Goal: Task Accomplishment & Management: Manage account settings

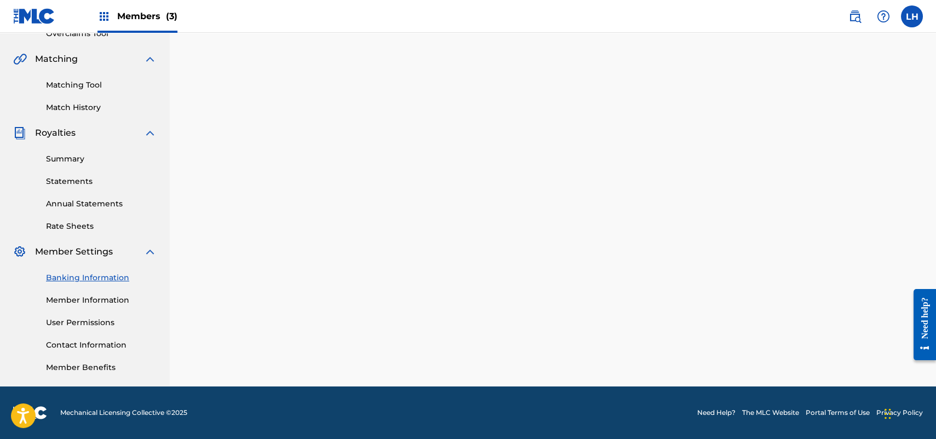
scroll to position [240, 0]
click at [128, 20] on span "Members (3)" at bounding box center [147, 16] width 60 height 13
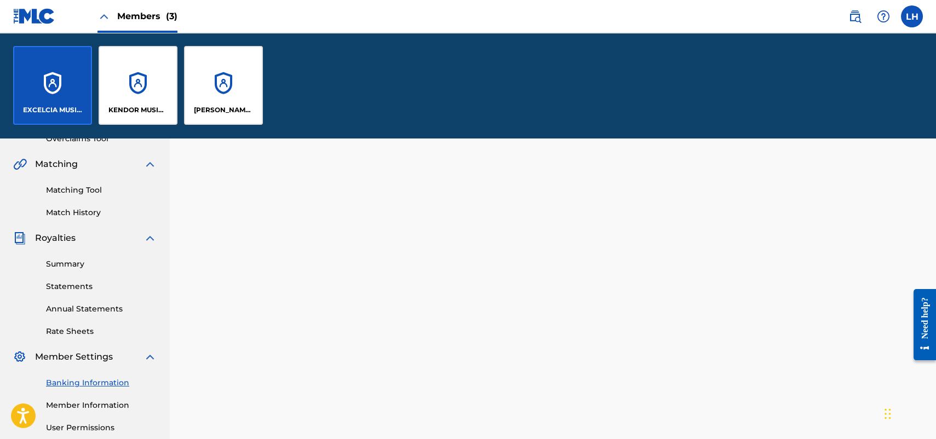
scroll to position [345, 0]
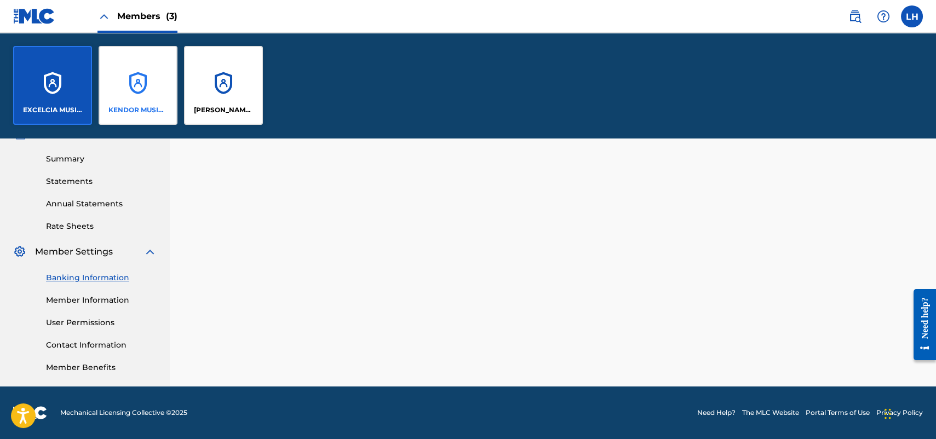
click at [145, 77] on div "KENDOR MUSIC, INC." at bounding box center [138, 85] width 79 height 79
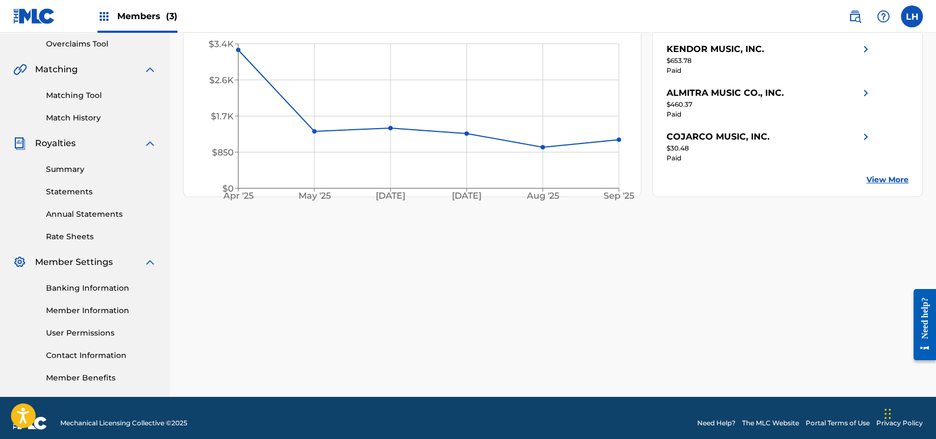
scroll to position [240, 0]
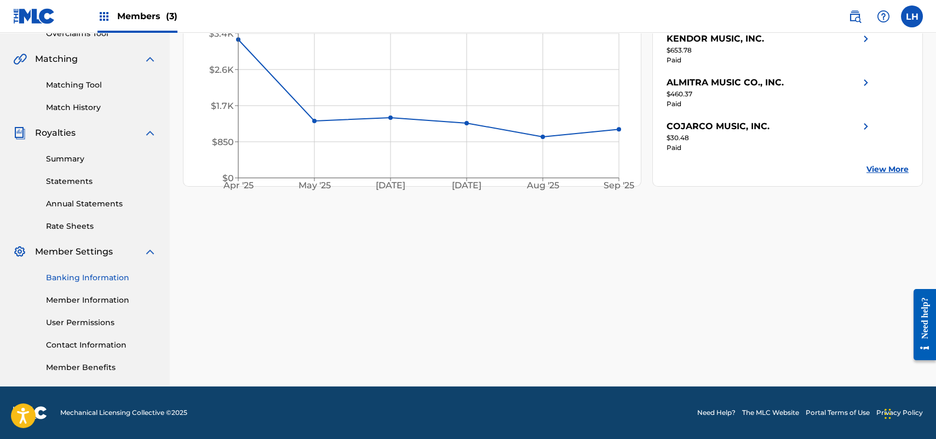
click at [82, 282] on link "Banking Information" at bounding box center [101, 278] width 111 height 12
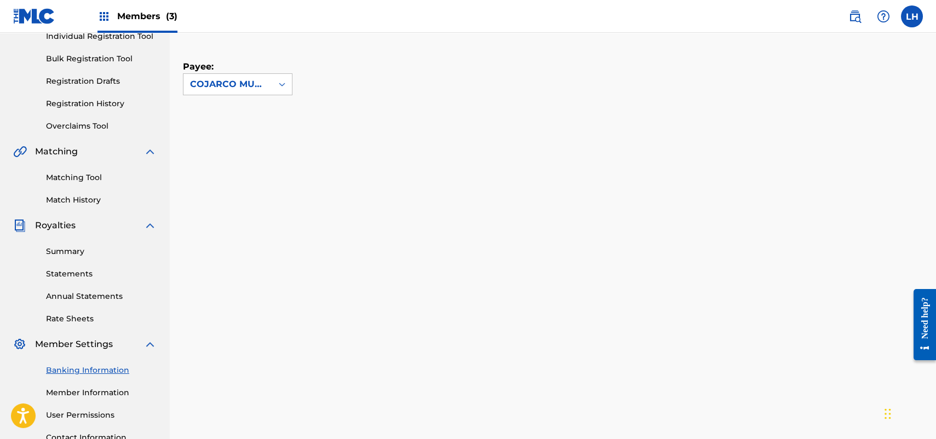
scroll to position [76, 0]
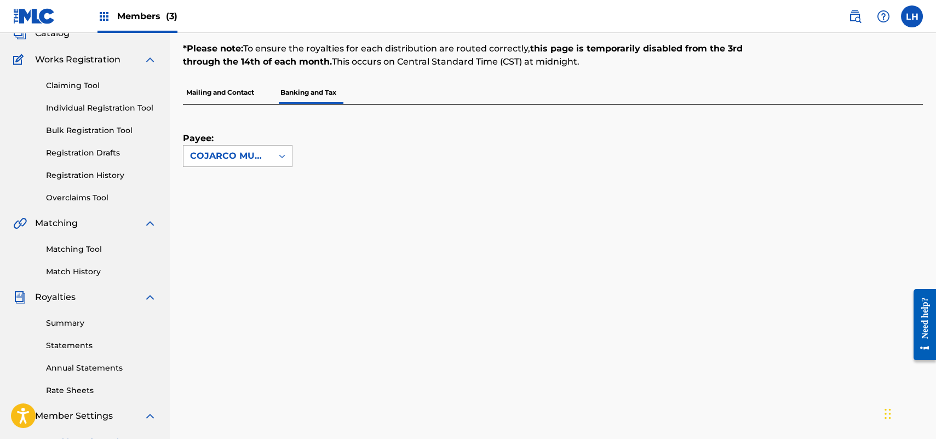
click at [261, 151] on div "COJARCO MUSIC, INC." at bounding box center [228, 156] width 76 height 13
click at [250, 221] on div "ALMITRA MUSIC CO., INC." at bounding box center [237, 228] width 108 height 41
click at [221, 160] on div "COJARCO MUSIC, INC." at bounding box center [228, 156] width 76 height 13
click at [237, 229] on div at bounding box center [540, 212] width 714 height 70
click at [286, 151] on icon at bounding box center [282, 156] width 11 height 11
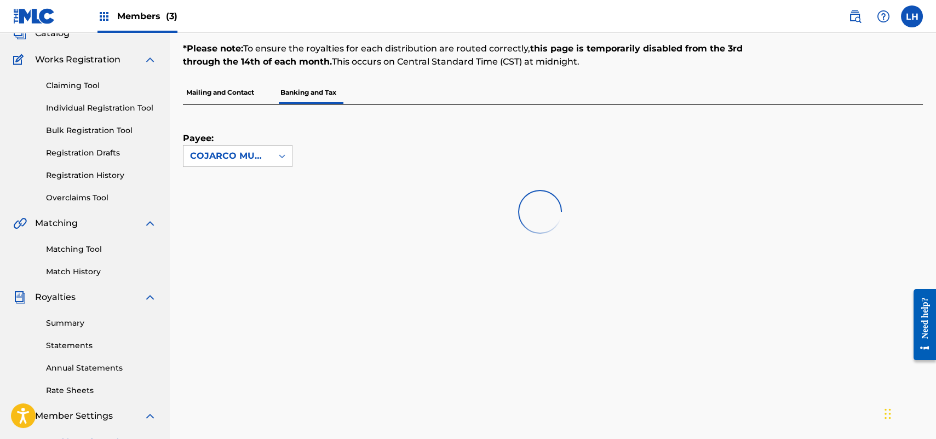
click at [351, 169] on div "Payee: COJARCO MUSIC, INC." at bounding box center [553, 176] width 740 height 142
click at [223, 90] on p "Mailing and Contact" at bounding box center [220, 92] width 74 height 23
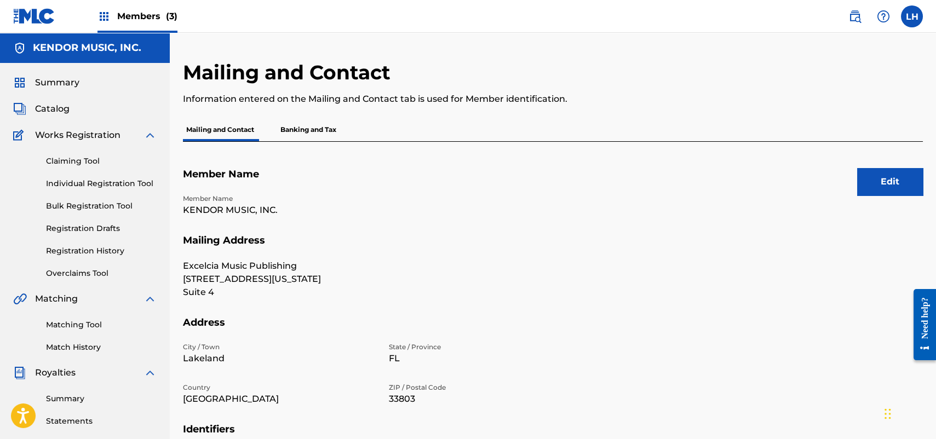
click at [317, 129] on p "Banking and Tax" at bounding box center [308, 129] width 62 height 23
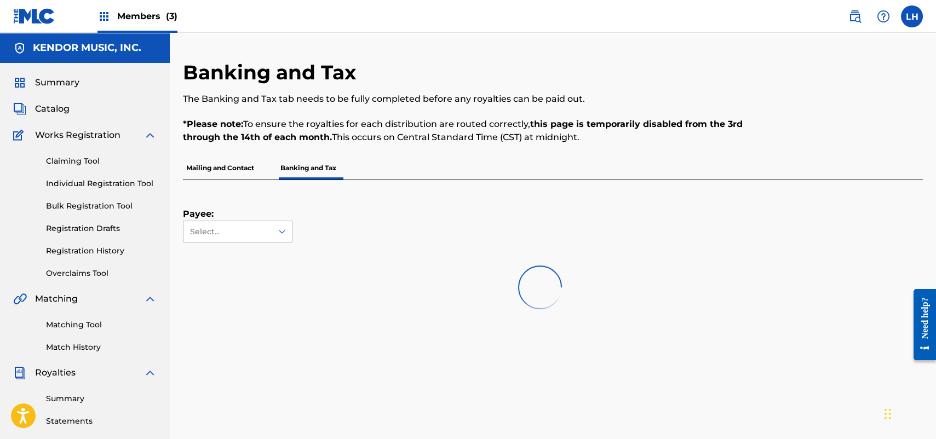
click at [218, 163] on p "Mailing and Contact" at bounding box center [220, 168] width 74 height 23
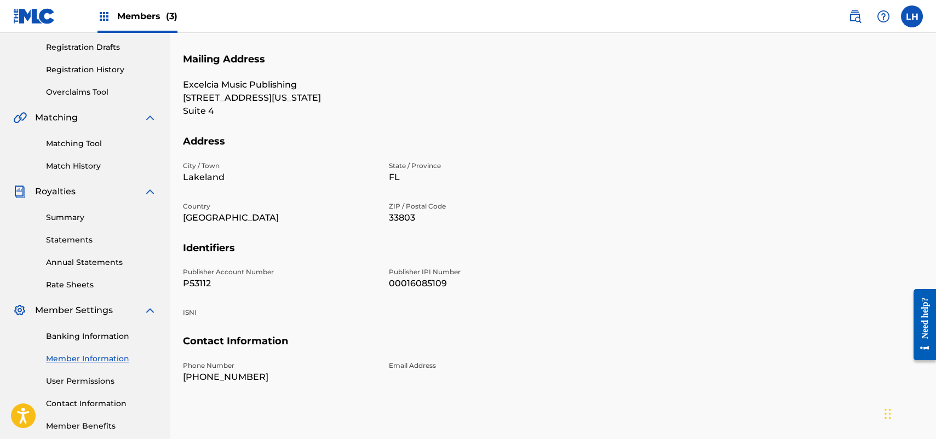
scroll to position [55, 0]
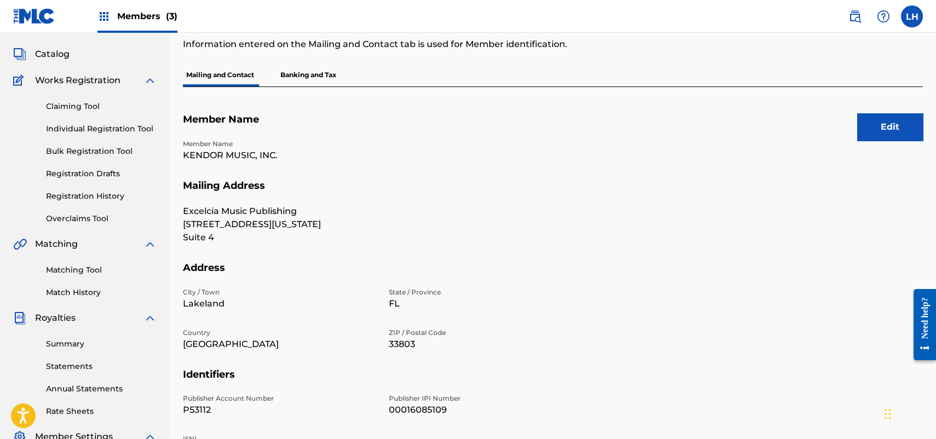
click at [297, 71] on p "Banking and Tax" at bounding box center [308, 75] width 62 height 23
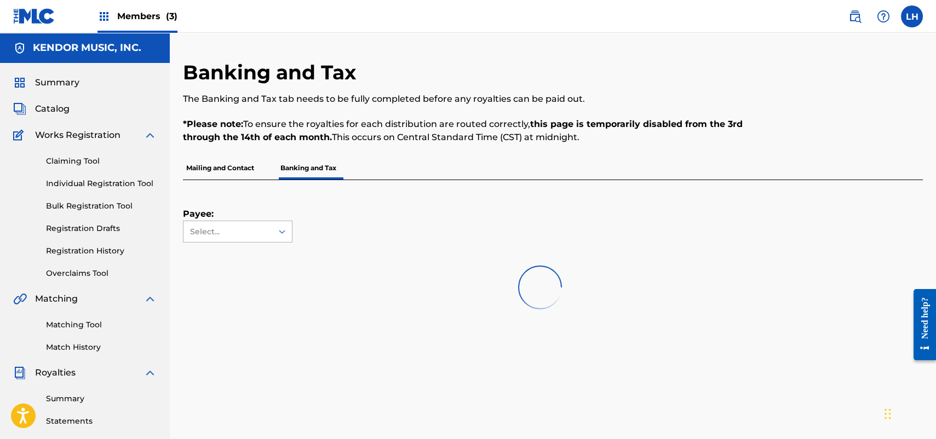
click at [240, 230] on div "Select..." at bounding box center [227, 232] width 74 height 12
click at [238, 340] on div "KENDOR MUSIC, INC." at bounding box center [237, 337] width 108 height 27
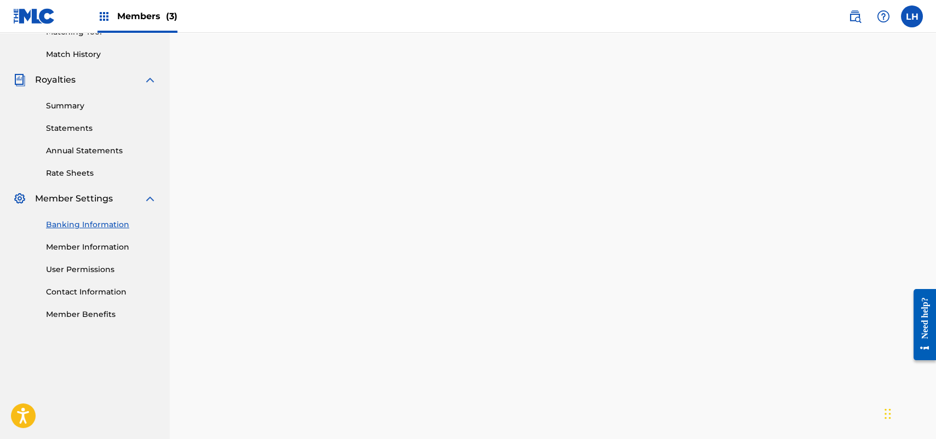
scroll to position [548, 0]
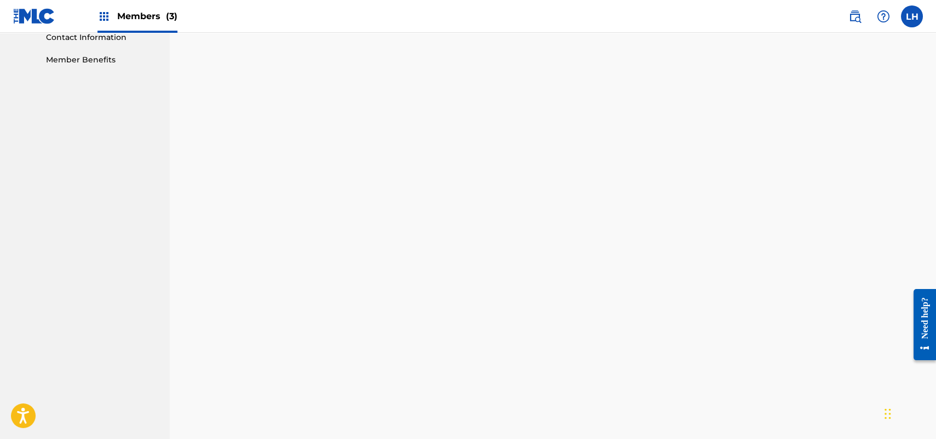
click at [131, 302] on nav "KENDOR MUSIC, INC. Summary Catalog Works Registration Claiming Tool Individual …" at bounding box center [85, 142] width 170 height 1314
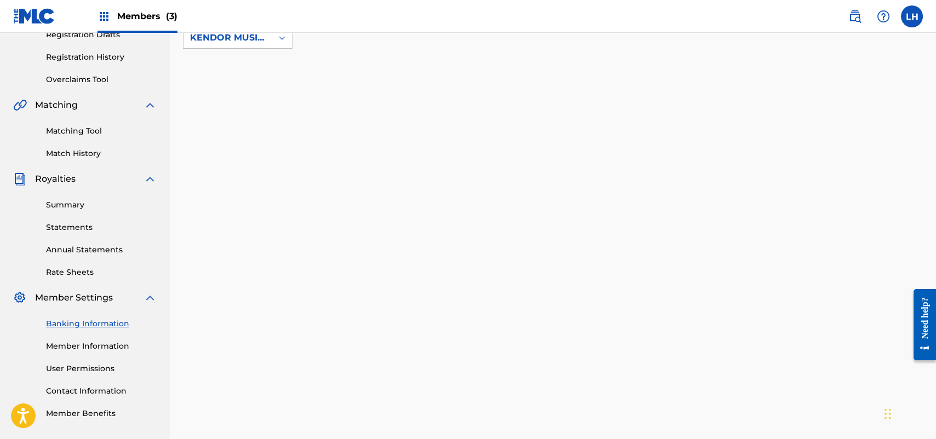
scroll to position [53, 0]
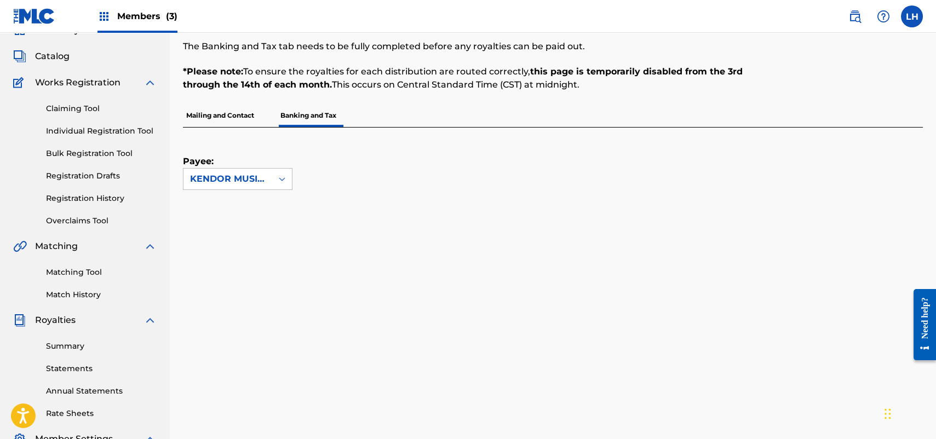
click at [220, 114] on p "Mailing and Contact" at bounding box center [220, 115] width 74 height 23
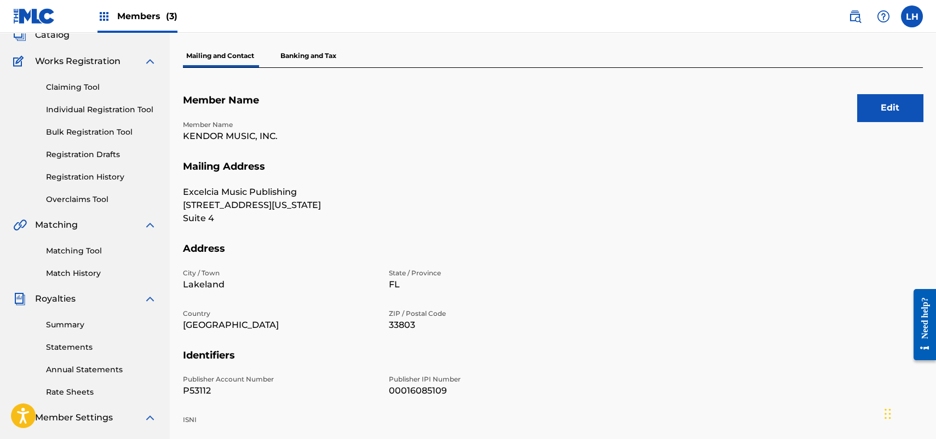
scroll to position [274, 0]
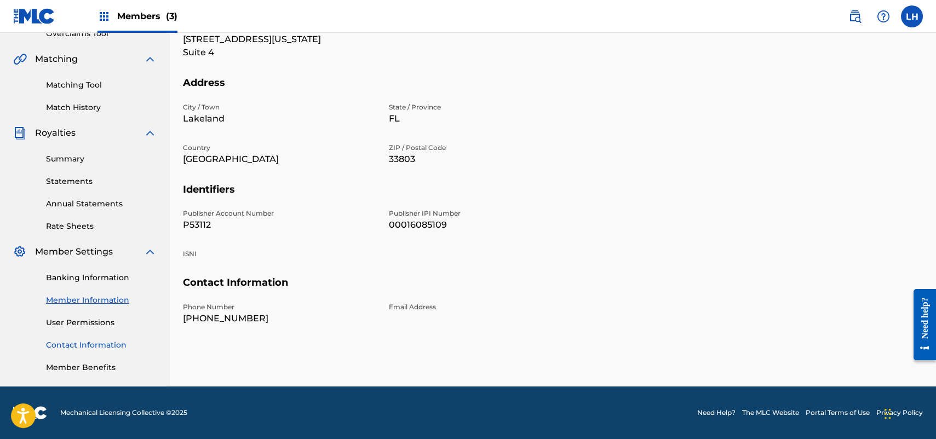
click at [77, 340] on link "Contact Information" at bounding box center [101, 346] width 111 height 12
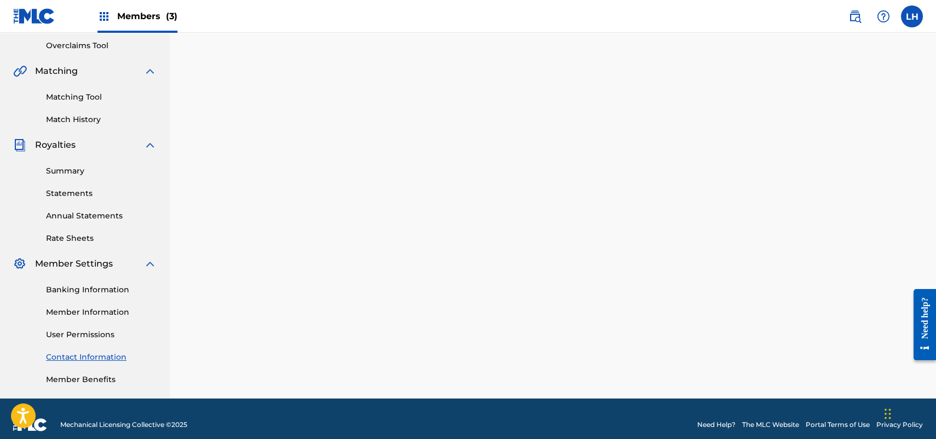
scroll to position [274, 0]
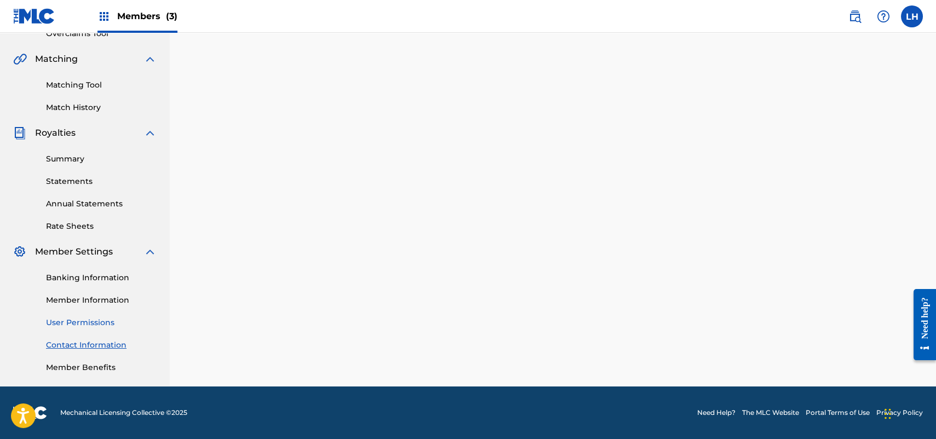
click at [77, 317] on link "User Permissions" at bounding box center [101, 323] width 111 height 12
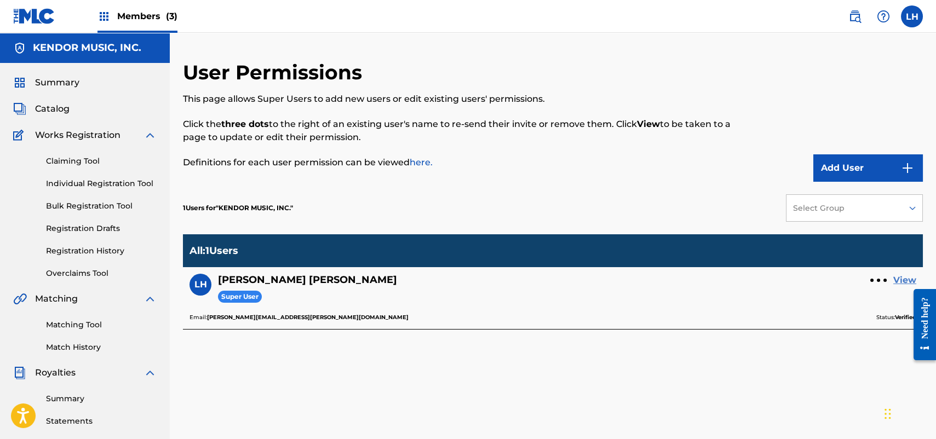
click at [904, 278] on link "View" at bounding box center [904, 280] width 23 height 13
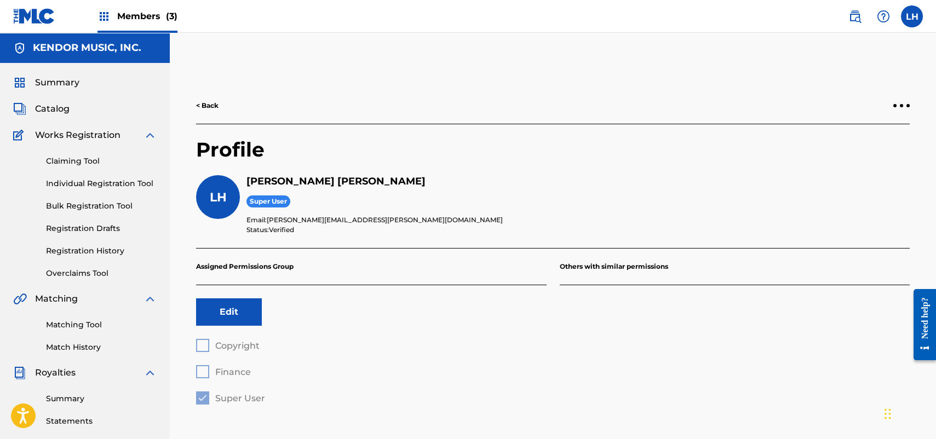
click at [205, 104] on link "< Back" at bounding box center [207, 106] width 22 height 10
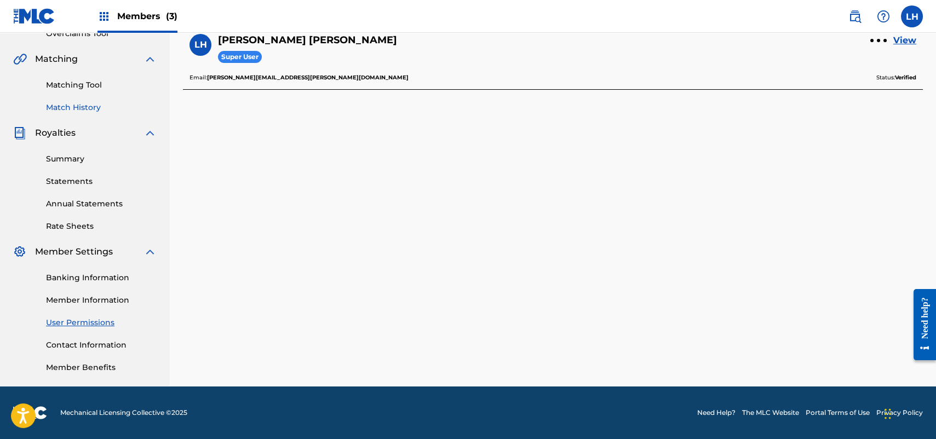
scroll to position [274, 0]
click at [91, 295] on link "Member Information" at bounding box center [101, 301] width 111 height 12
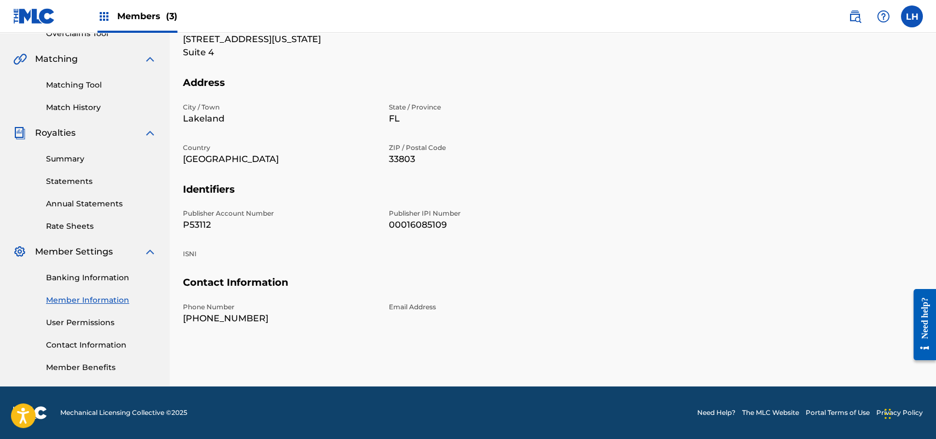
scroll to position [274, 0]
click at [89, 340] on link "Contact Information" at bounding box center [101, 346] width 111 height 12
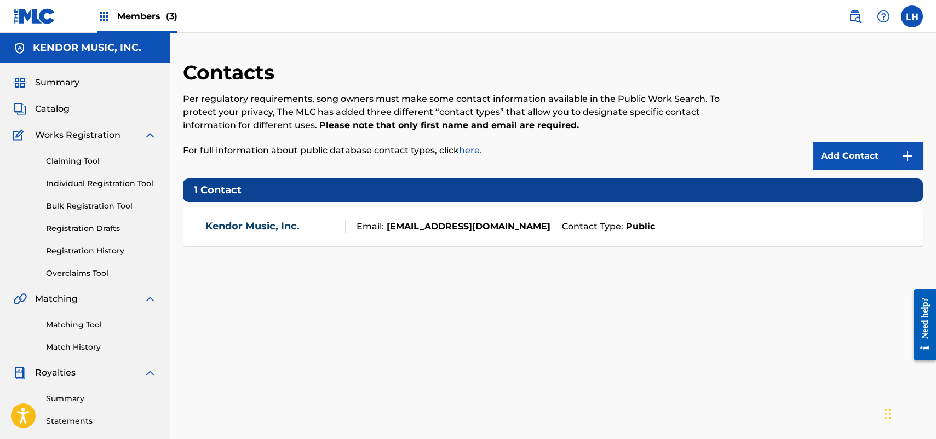
click at [241, 228] on link "Kendor Music, Inc." at bounding box center [252, 226] width 94 height 13
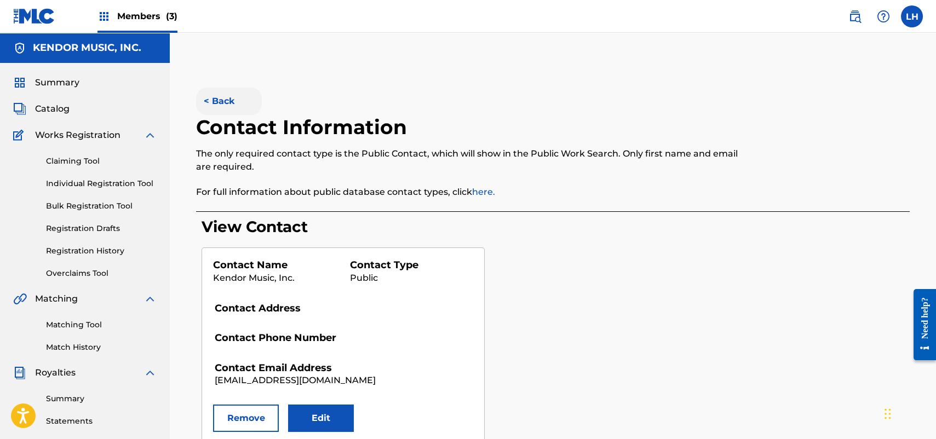
click at [206, 105] on button "< Back" at bounding box center [229, 101] width 66 height 27
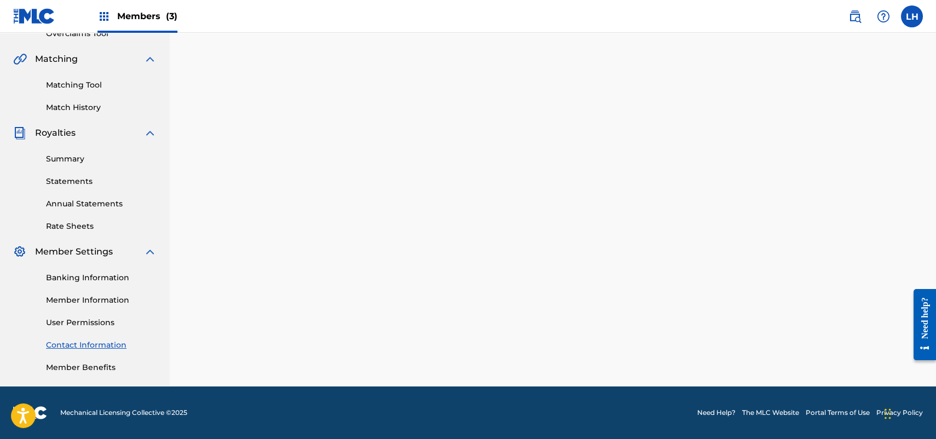
scroll to position [274, 0]
click at [82, 272] on link "Banking Information" at bounding box center [101, 278] width 111 height 12
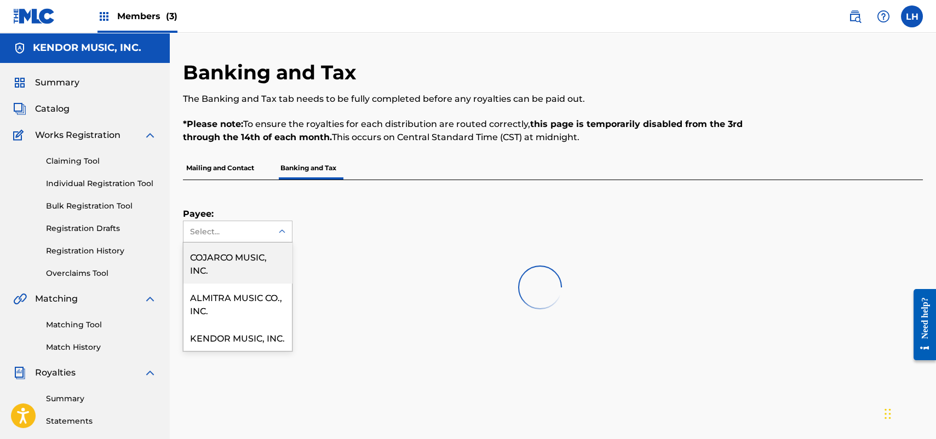
click at [245, 229] on div "Select..." at bounding box center [227, 232] width 74 height 12
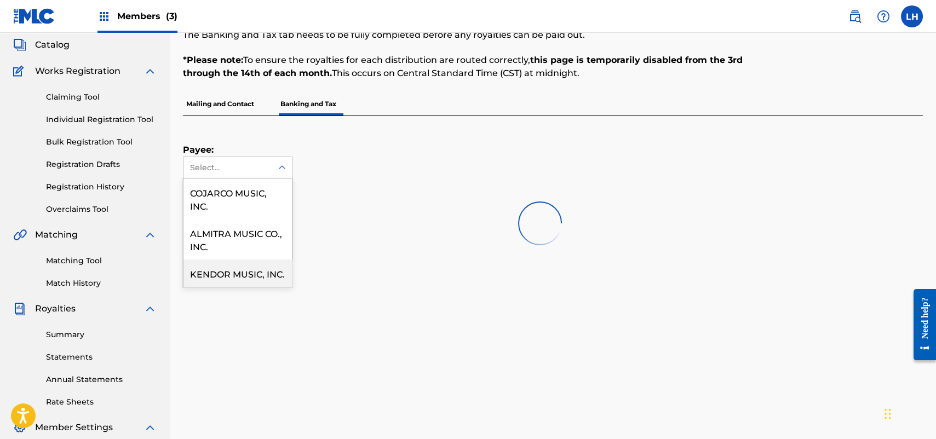
click at [251, 265] on div "KENDOR MUSIC, INC." at bounding box center [237, 273] width 108 height 27
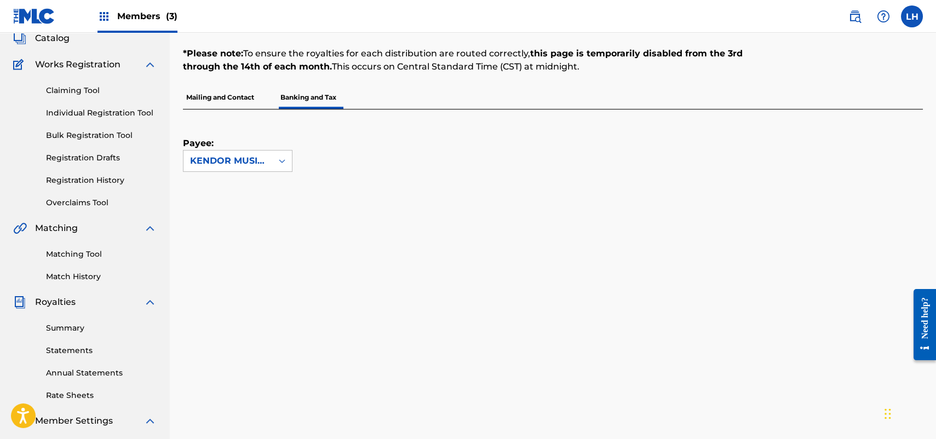
scroll to position [43, 0]
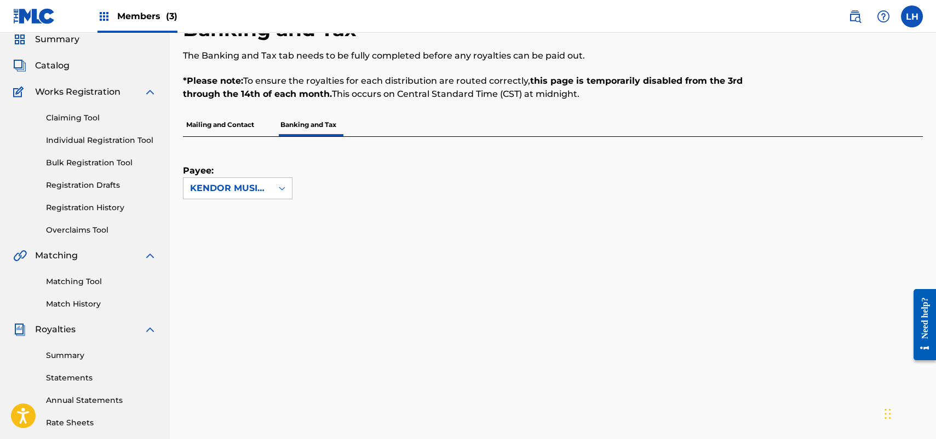
click at [236, 124] on p "Mailing and Contact" at bounding box center [220, 124] width 74 height 23
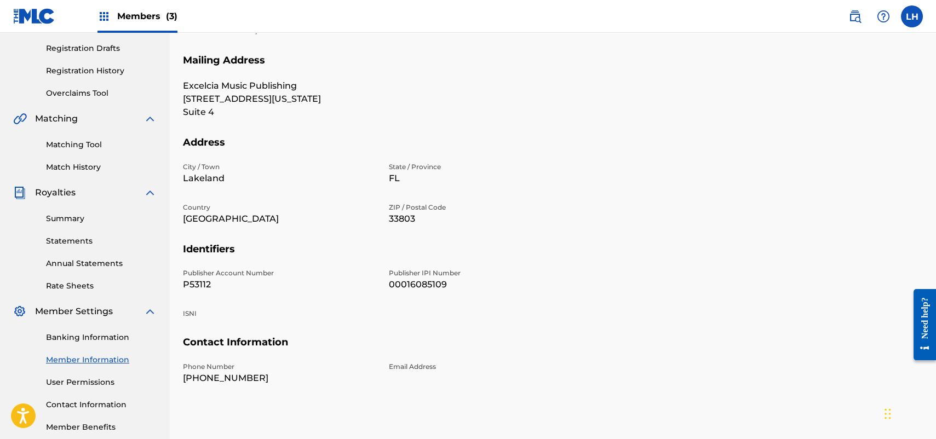
scroll to position [219, 0]
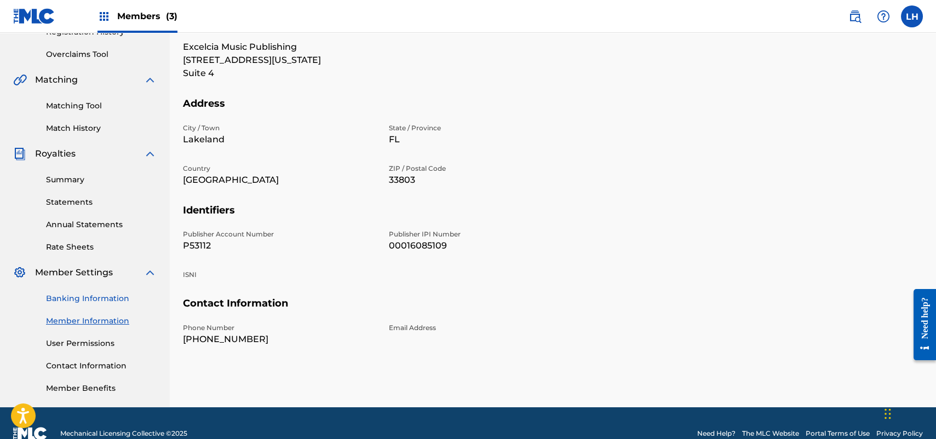
click at [100, 297] on link "Banking Information" at bounding box center [101, 299] width 111 height 12
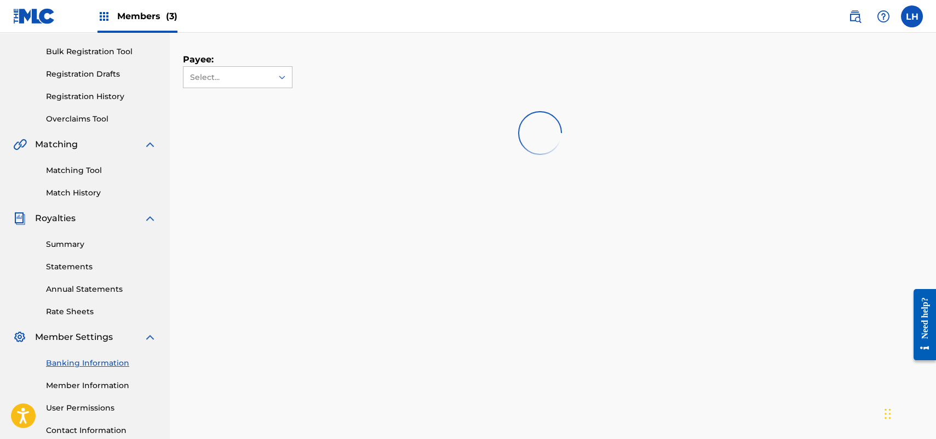
scroll to position [219, 0]
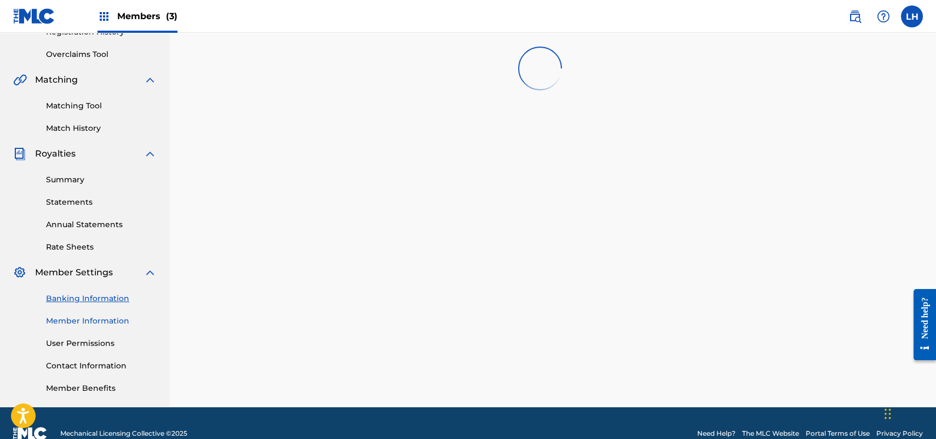
click at [103, 322] on link "Member Information" at bounding box center [101, 321] width 111 height 12
click at [103, 112] on link "Matching Tool" at bounding box center [101, 106] width 111 height 12
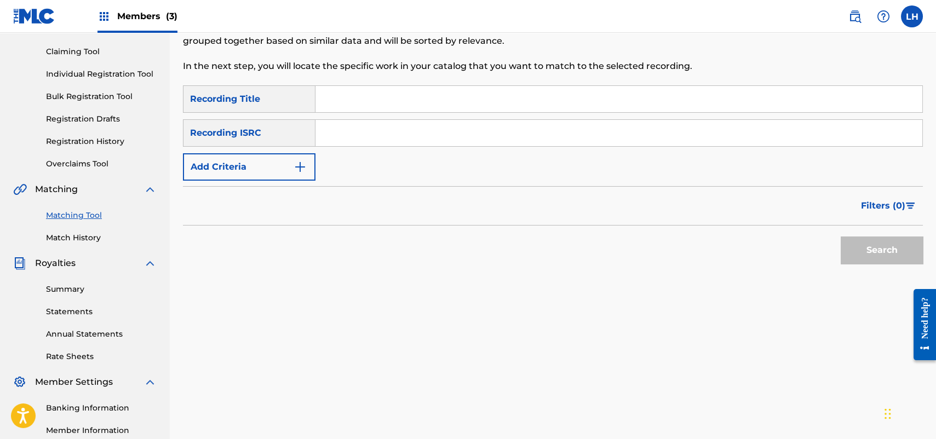
scroll to position [164, 0]
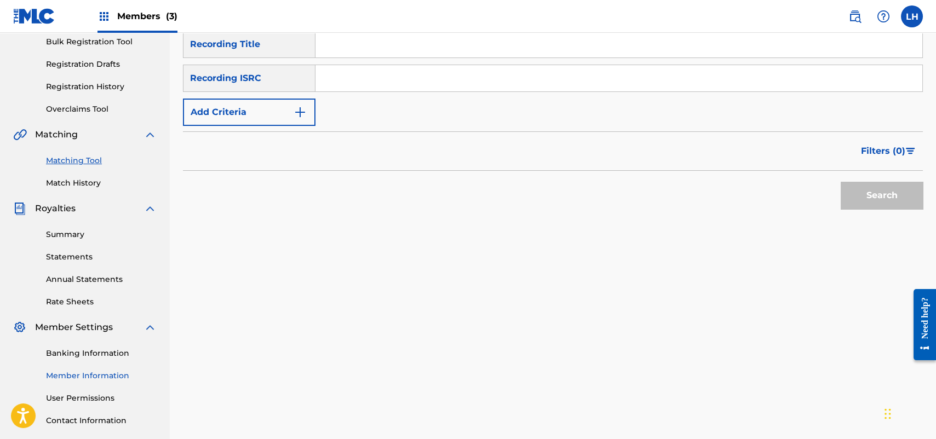
click at [84, 377] on link "Member Information" at bounding box center [101, 376] width 111 height 12
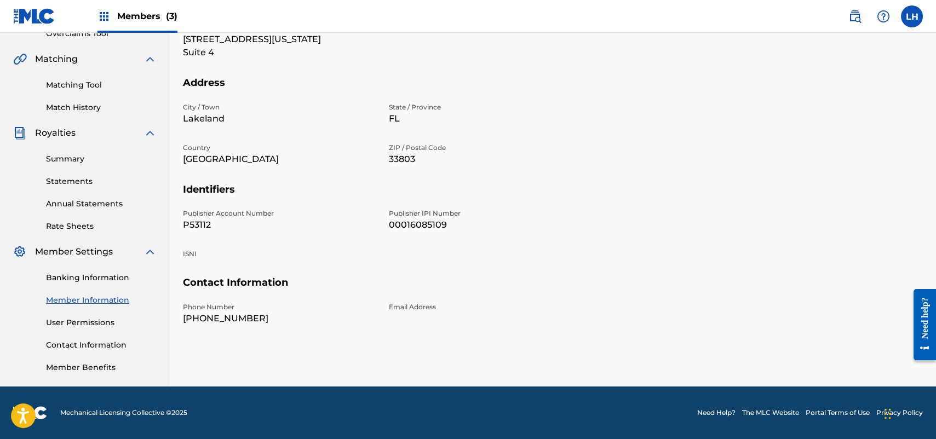
scroll to position [274, 0]
click at [87, 317] on link "User Permissions" at bounding box center [101, 323] width 111 height 12
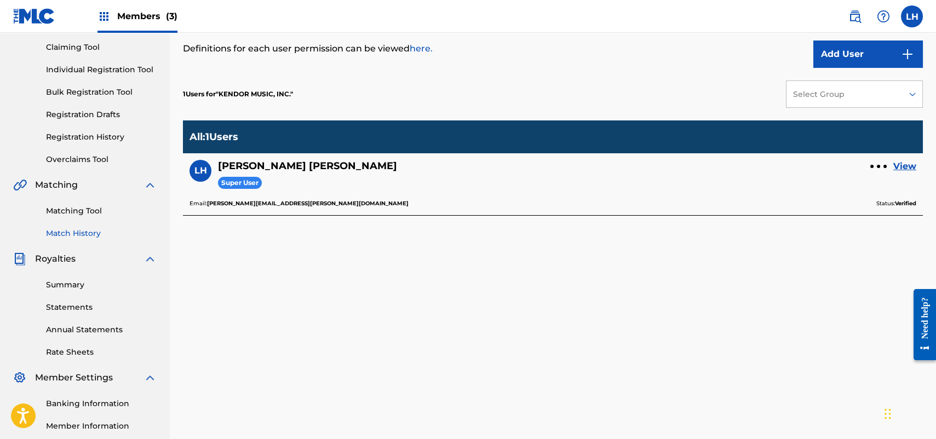
scroll to position [219, 0]
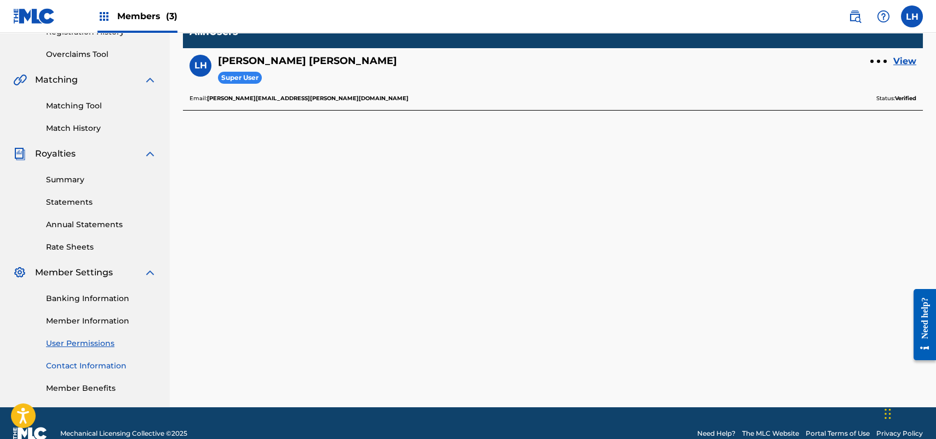
click at [97, 367] on link "Contact Information" at bounding box center [101, 366] width 111 height 12
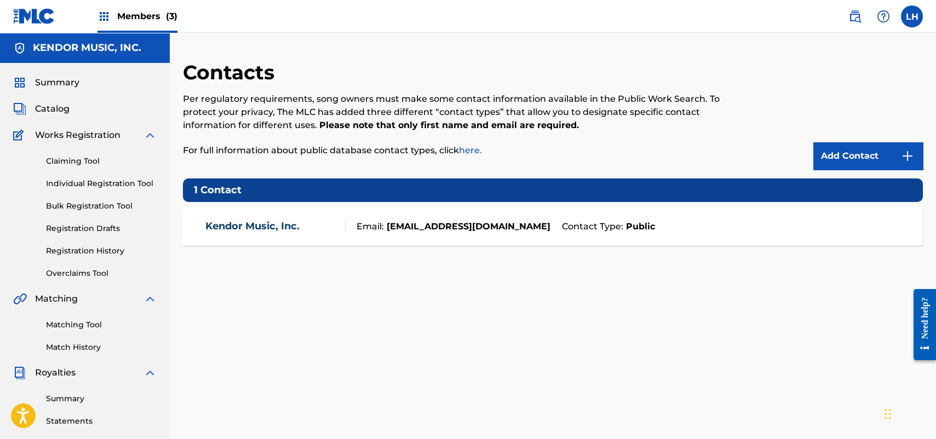
click at [244, 228] on link "Kendor Music, Inc." at bounding box center [252, 226] width 94 height 13
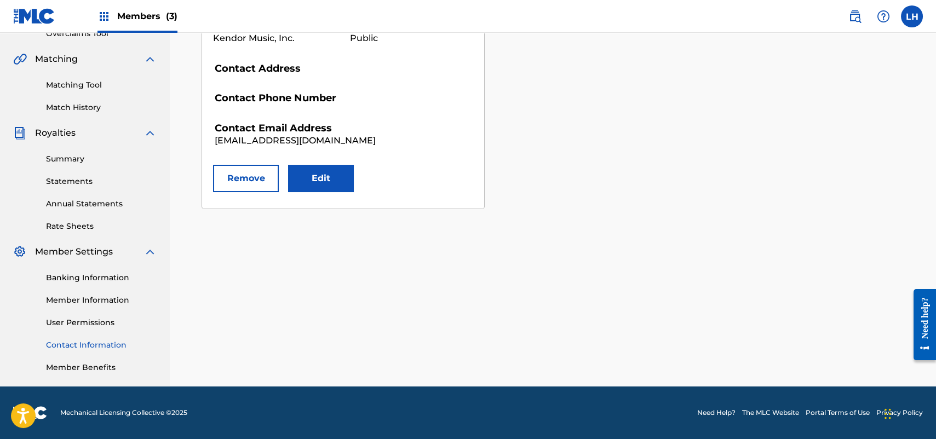
scroll to position [329, 0]
click at [87, 362] on link "Member Benefits" at bounding box center [101, 368] width 111 height 12
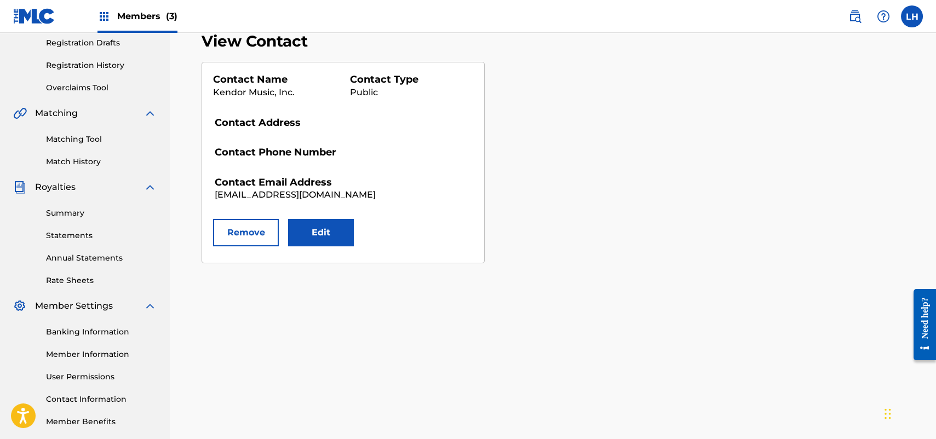
scroll to position [257, 0]
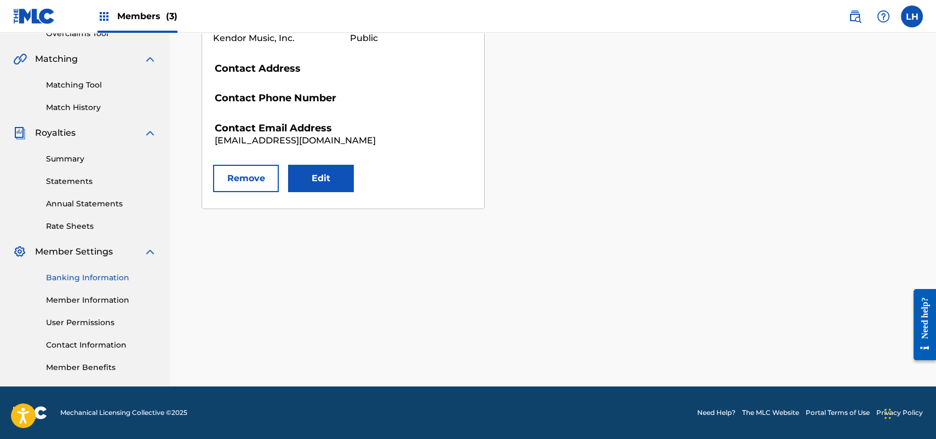
click at [88, 272] on link "Banking Information" at bounding box center [101, 278] width 111 height 12
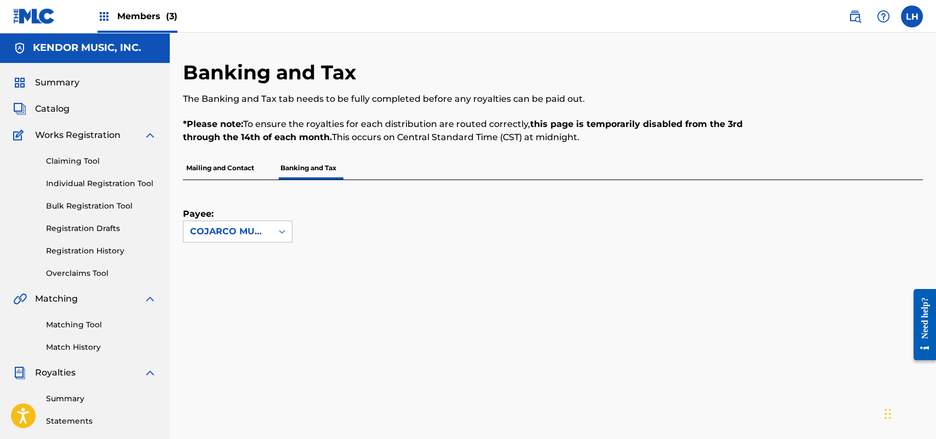
click at [215, 165] on p "Mailing and Contact" at bounding box center [220, 168] width 74 height 23
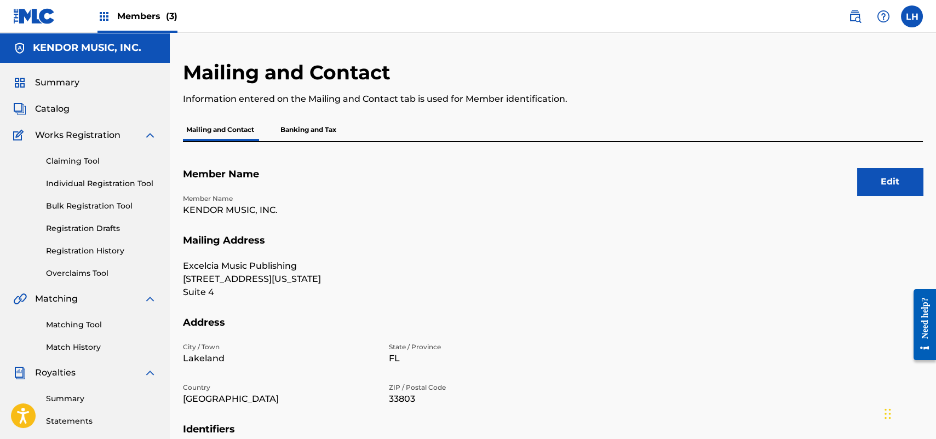
click at [302, 131] on p "Banking and Tax" at bounding box center [308, 129] width 62 height 23
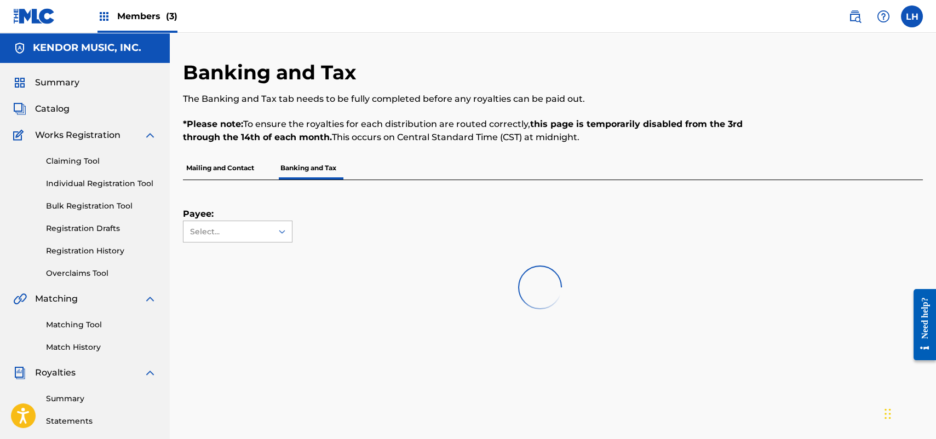
click at [248, 233] on div "Select..." at bounding box center [227, 232] width 74 height 12
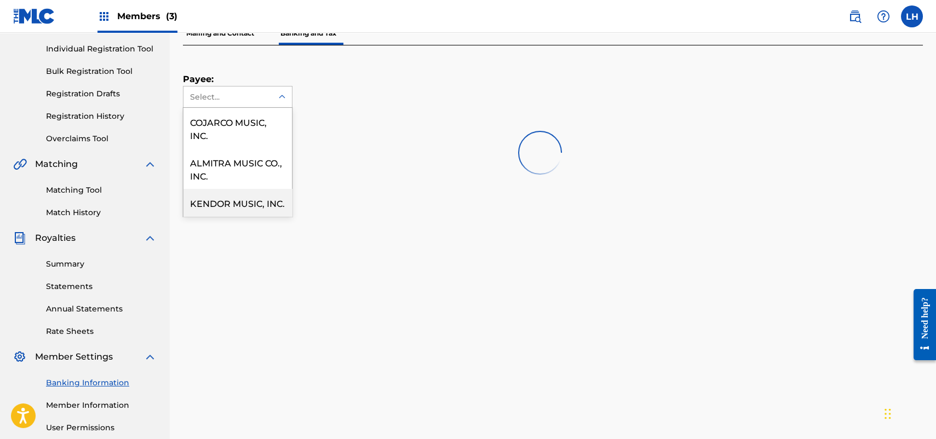
click at [263, 193] on div "KENDOR MUSIC, INC." at bounding box center [237, 202] width 108 height 27
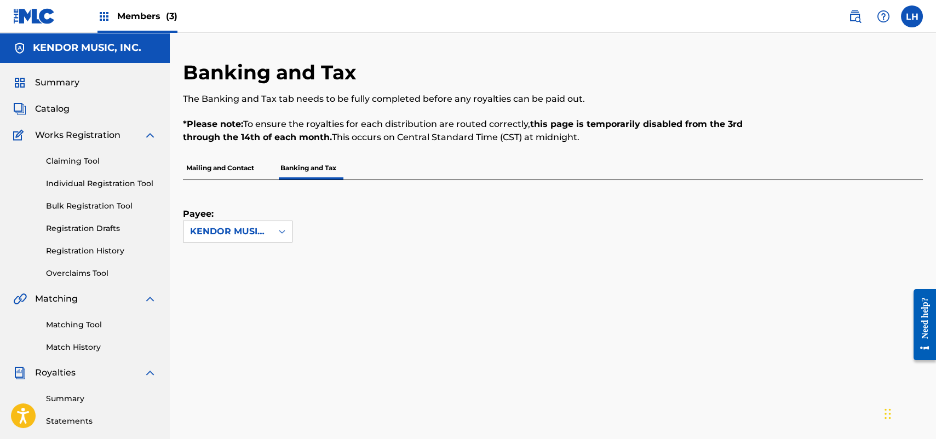
click at [122, 22] on span "Members (3)" at bounding box center [147, 16] width 60 height 13
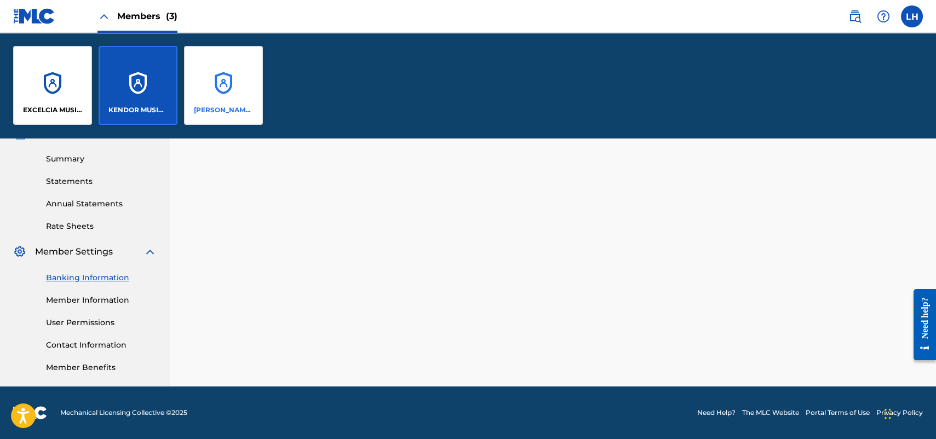
scroll to position [792, 0]
click at [219, 73] on div "[PERSON_NAME] PUBLICATIONS" at bounding box center [223, 85] width 79 height 79
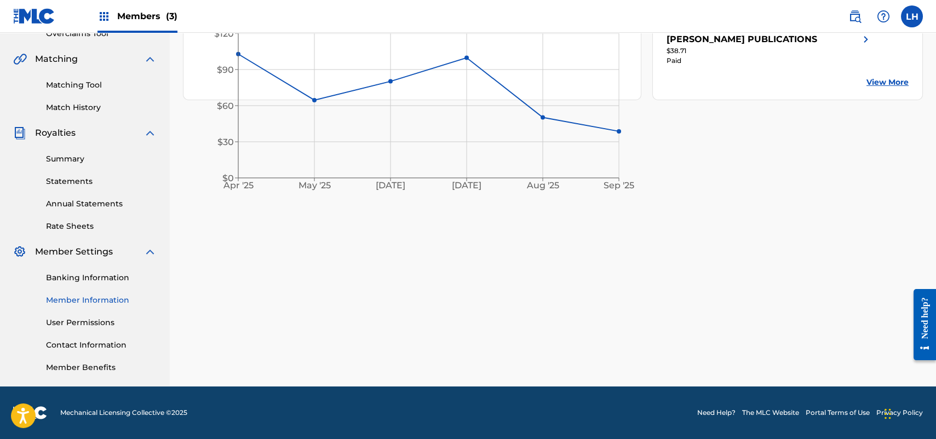
scroll to position [274, 0]
click at [85, 272] on link "Banking Information" at bounding box center [101, 278] width 111 height 12
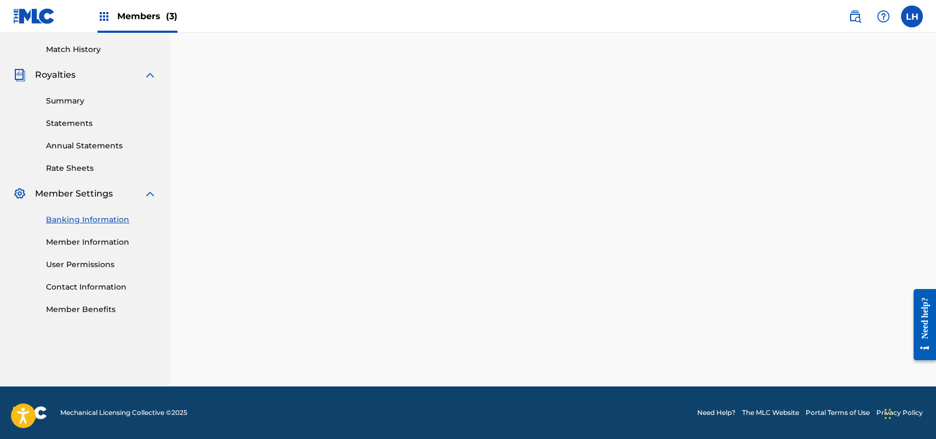
scroll to position [274, 0]
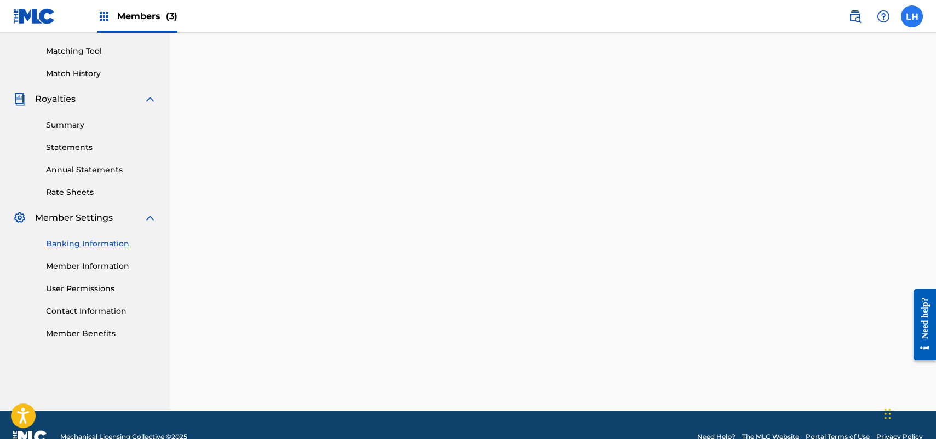
click at [911, 16] on label at bounding box center [912, 16] width 22 height 22
click at [912, 16] on input "LH [PERSON_NAME] [PERSON_NAME][EMAIL_ADDRESS][PERSON_NAME][DOMAIN_NAME] Notific…" at bounding box center [912, 16] width 0 height 0
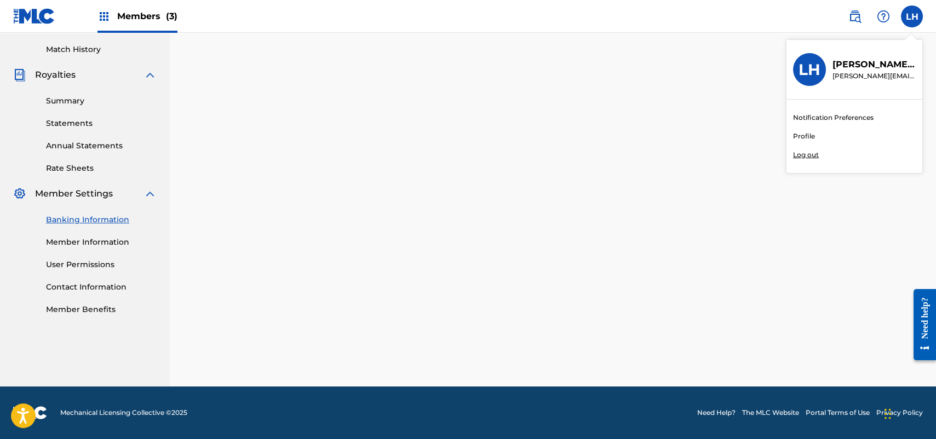
scroll to position [792, 0]
click at [800, 156] on p "Log out" at bounding box center [806, 155] width 26 height 10
click at [912, 16] on input "LH [PERSON_NAME] [PERSON_NAME][EMAIL_ADDRESS][PERSON_NAME][DOMAIN_NAME] Notific…" at bounding box center [912, 16] width 0 height 0
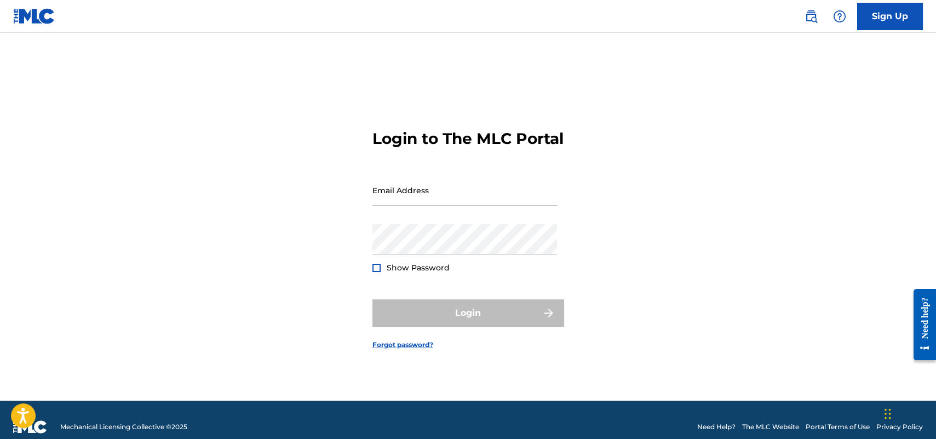
type input "[PERSON_NAME][EMAIL_ADDRESS][PERSON_NAME][DOMAIN_NAME]"
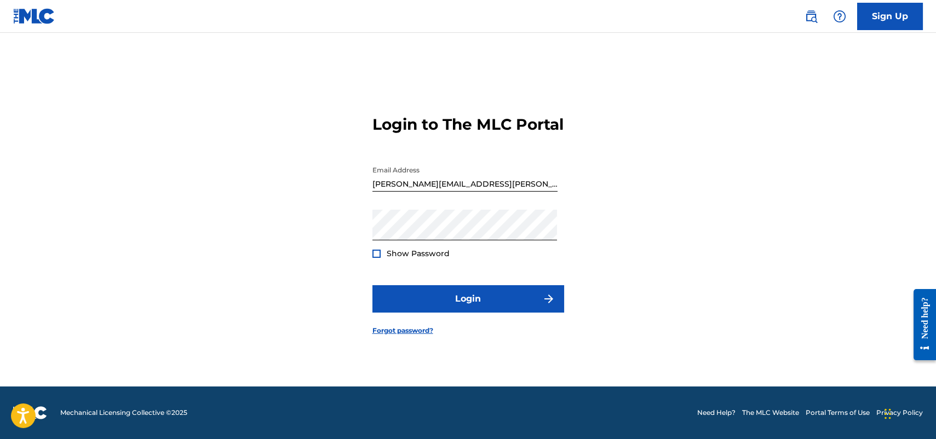
scroll to position [573, 0]
